Goal: Navigation & Orientation: Find specific page/section

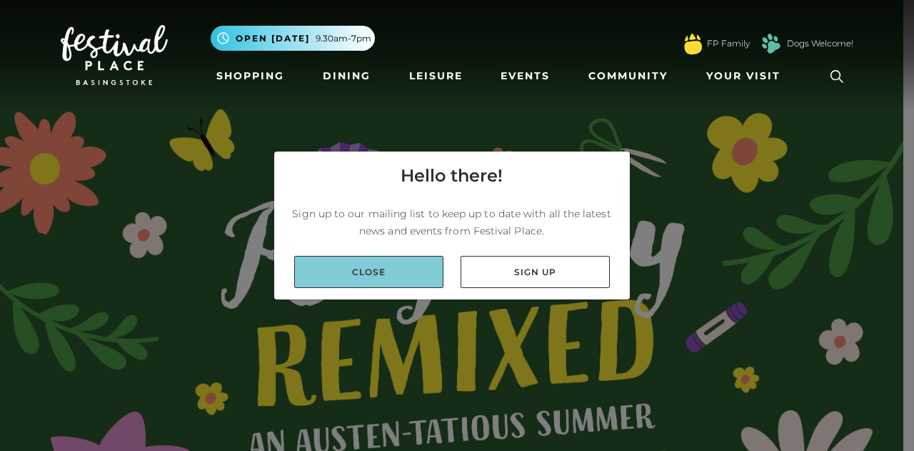
click at [332, 273] on link "Close" at bounding box center [368, 272] width 149 height 32
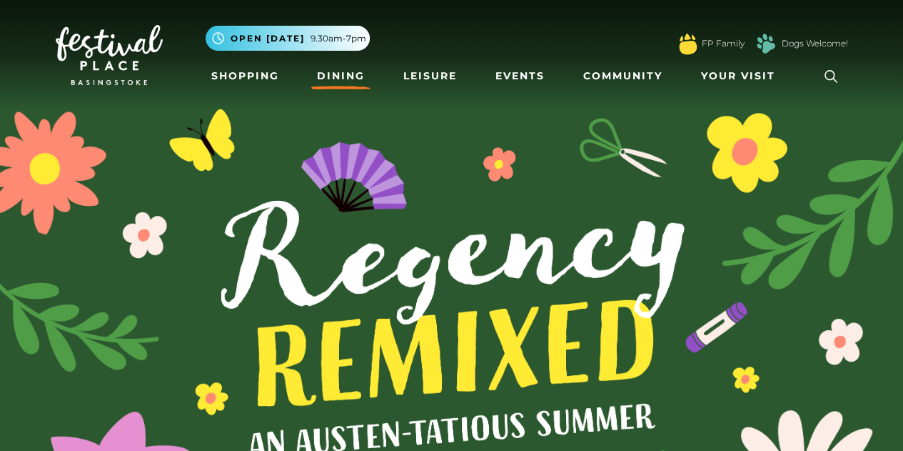
click at [351, 71] on link "Dining" at bounding box center [340, 76] width 59 height 26
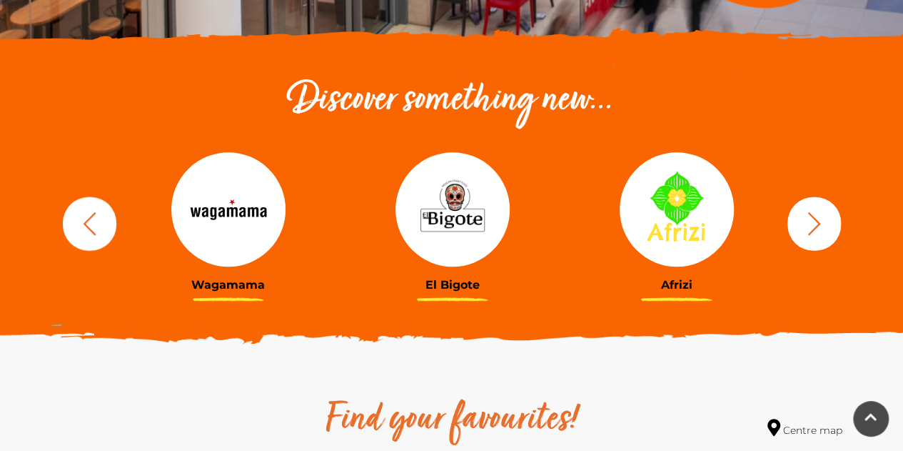
scroll to position [428, 0]
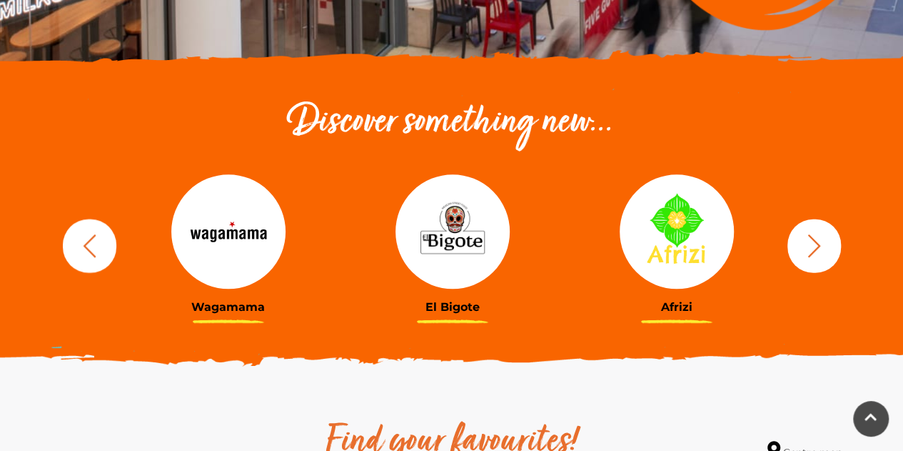
click at [818, 240] on icon "button" at bounding box center [814, 245] width 26 height 26
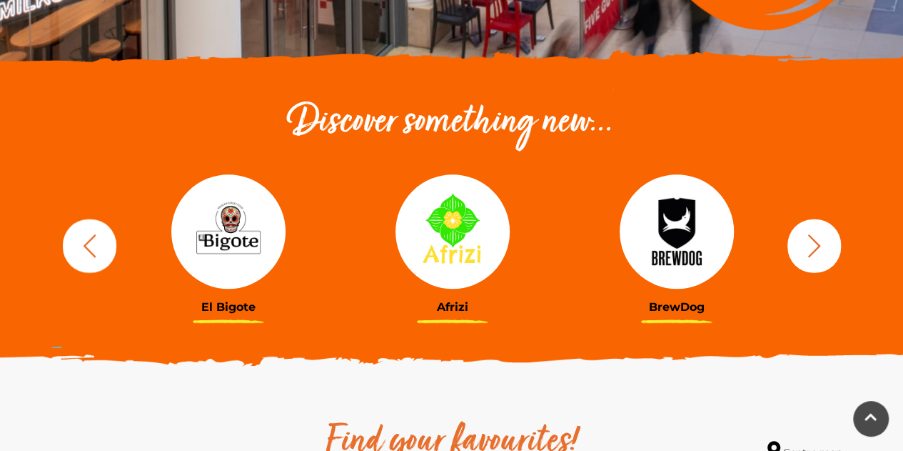
click at [818, 240] on icon "button" at bounding box center [814, 245] width 26 height 26
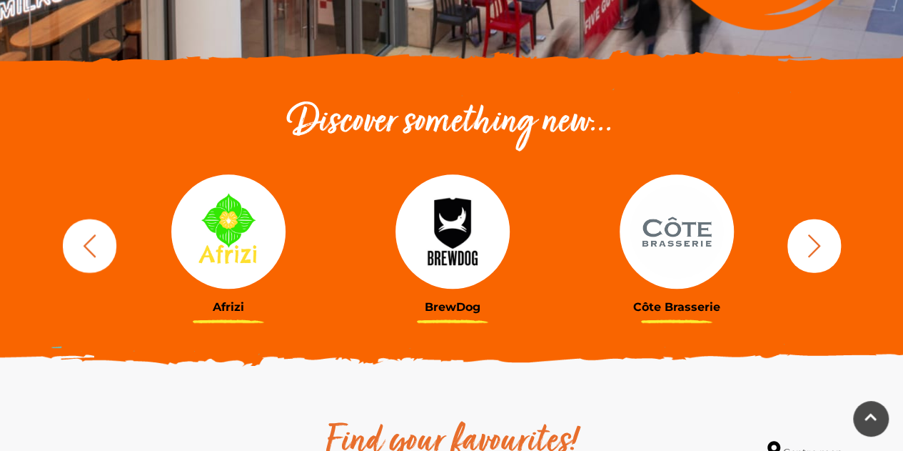
click at [813, 248] on icon "button" at bounding box center [814, 245] width 26 height 26
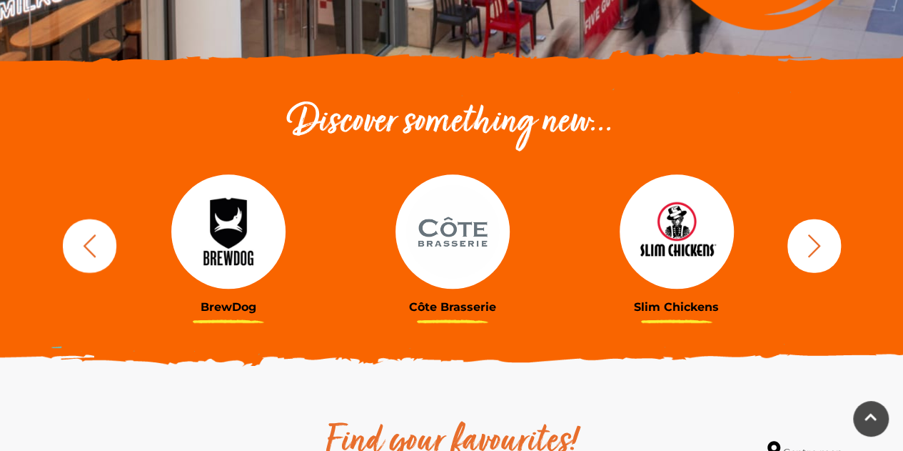
click at [813, 248] on icon "button" at bounding box center [814, 245] width 26 height 26
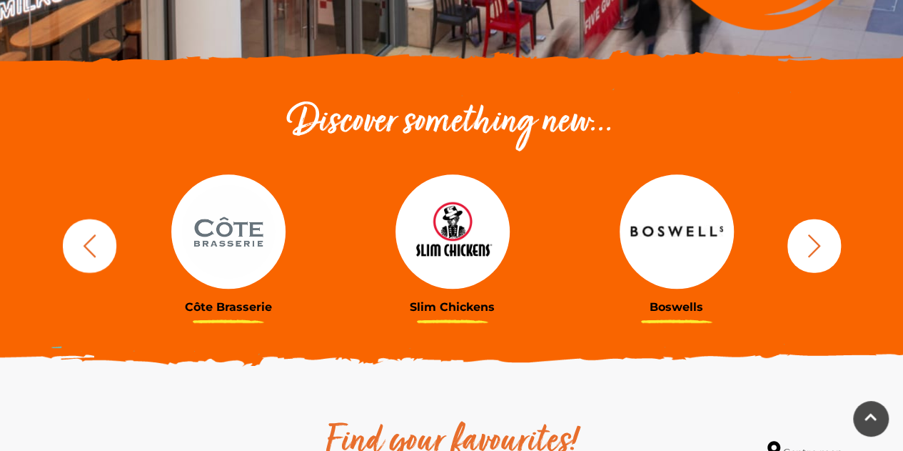
click at [813, 248] on icon "button" at bounding box center [814, 245] width 26 height 26
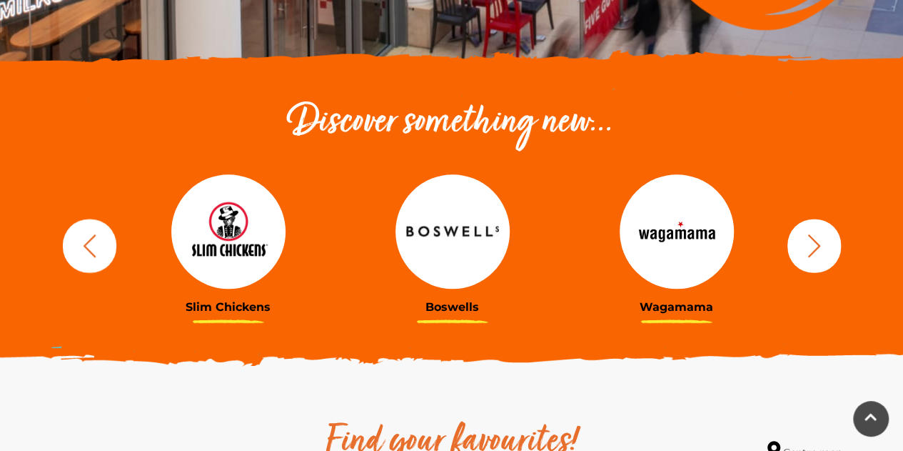
click at [432, 229] on img at bounding box center [453, 231] width 114 height 114
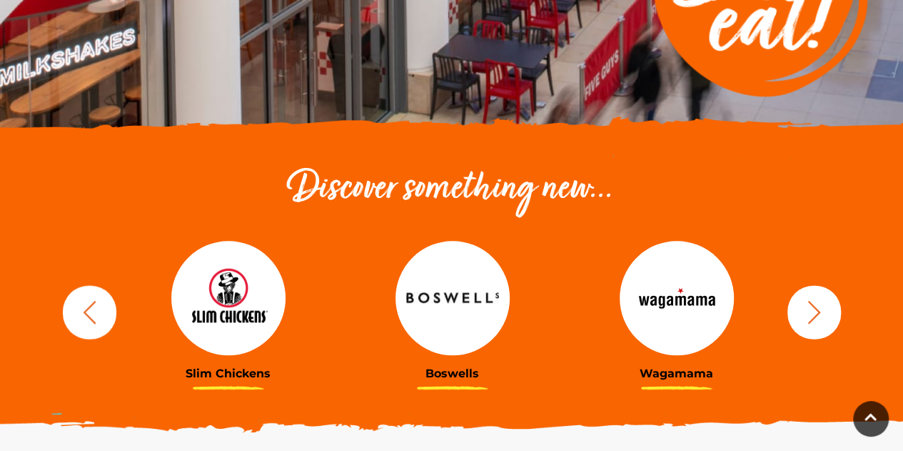
scroll to position [357, 0]
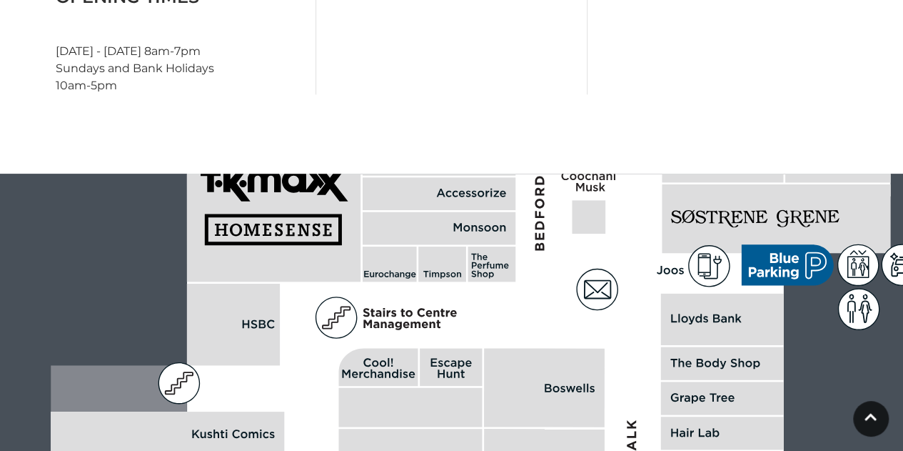
scroll to position [714, 0]
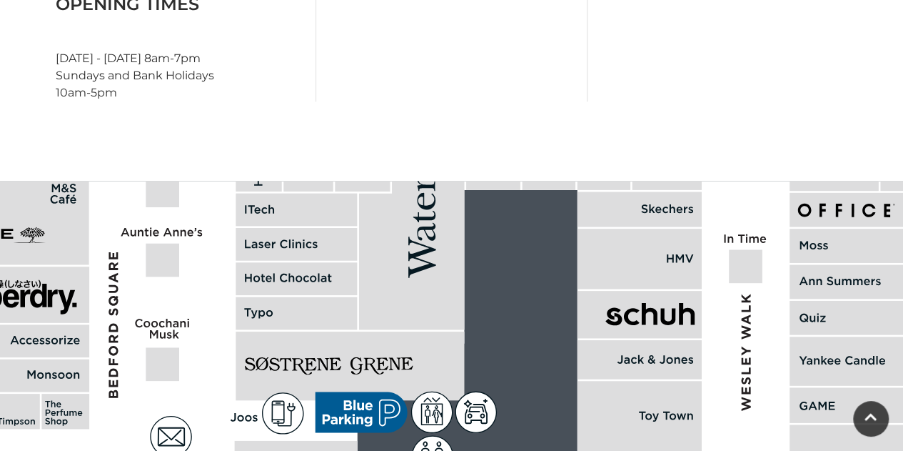
drag, startPoint x: 611, startPoint y: 206, endPoint x: 186, endPoint y: 435, distance: 482.2
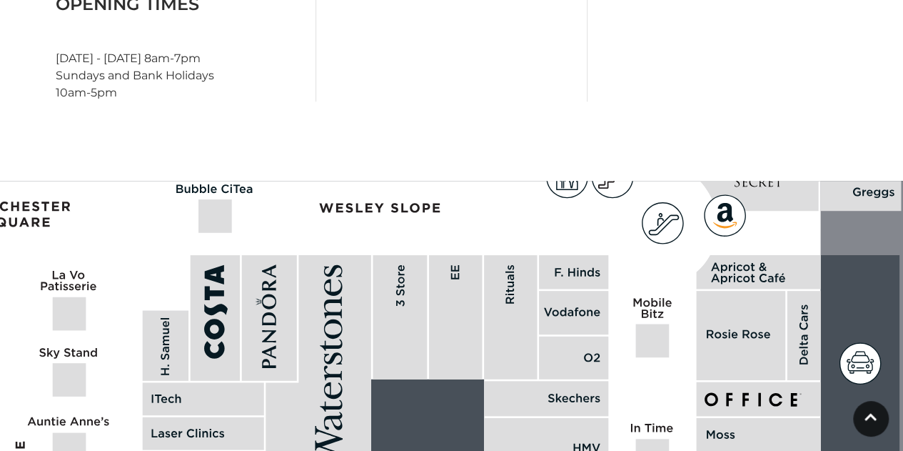
drag, startPoint x: 437, startPoint y: 292, endPoint x: 316, endPoint y: 397, distance: 160.5
click at [316, 397] on polygon at bounding box center [318, 387] width 105 height 264
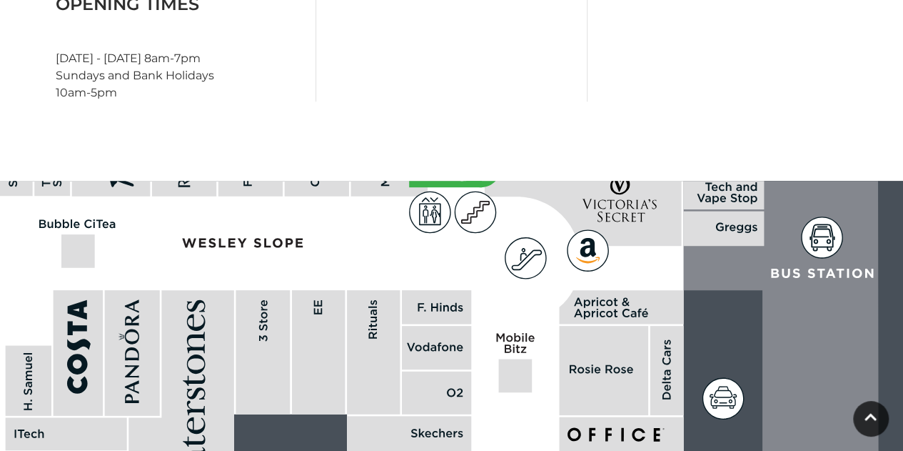
drag, startPoint x: 426, startPoint y: 337, endPoint x: 343, endPoint y: 258, distance: 115.2
click at [317, 290] on rect at bounding box center [318, 352] width 53 height 124
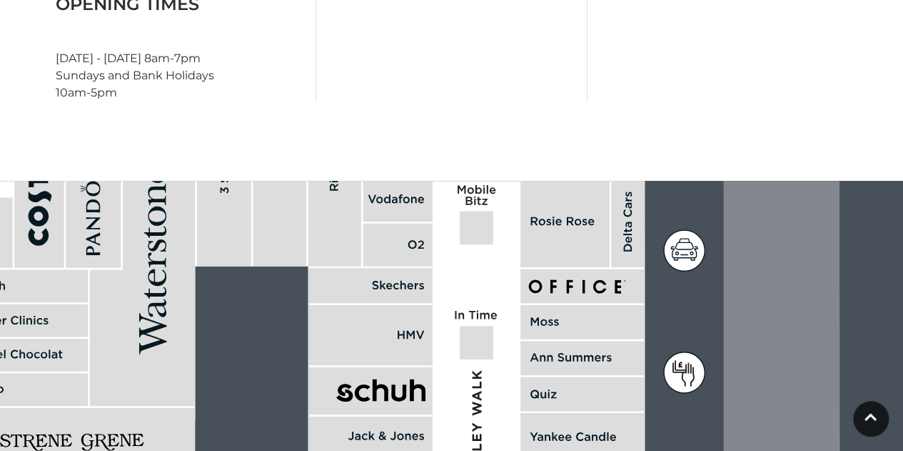
drag, startPoint x: 469, startPoint y: 415, endPoint x: 394, endPoint y: 239, distance: 191.0
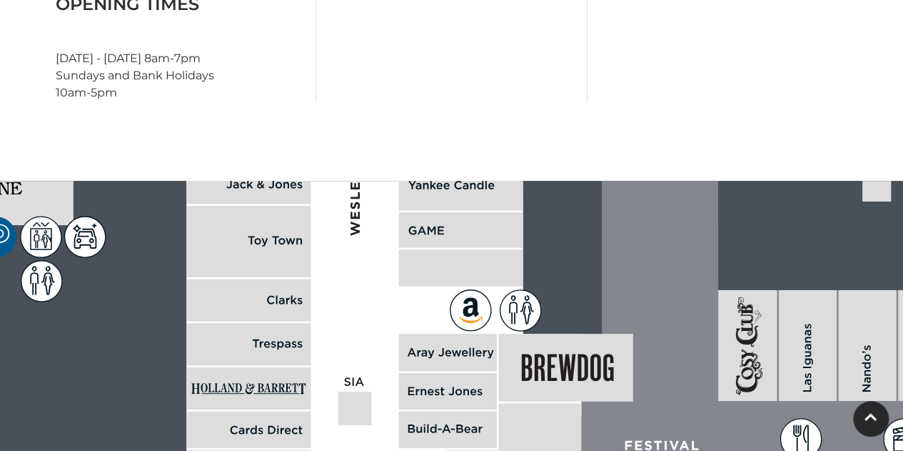
drag, startPoint x: 423, startPoint y: 286, endPoint x: 342, endPoint y: 179, distance: 134.1
click at [344, 181] on icon at bounding box center [542, 161] width 4028 height 2228
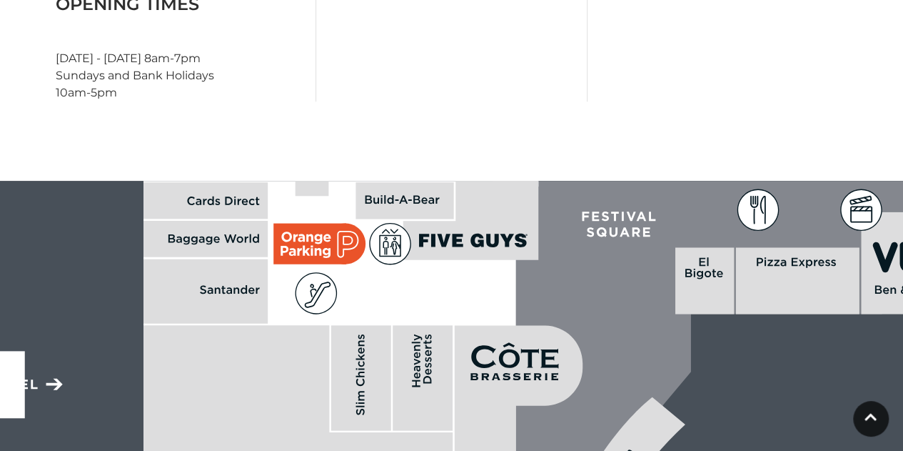
drag, startPoint x: 371, startPoint y: 272, endPoint x: 438, endPoint y: 226, distance: 81.2
click at [450, 196] on rect at bounding box center [405, 200] width 98 height 36
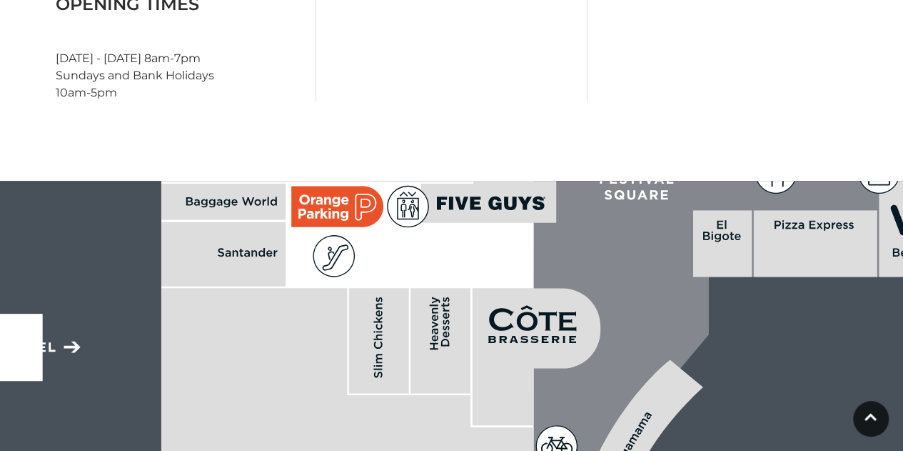
drag, startPoint x: 424, startPoint y: 303, endPoint x: 430, endPoint y: 254, distance: 49.6
